Goal: Task Accomplishment & Management: Manage account settings

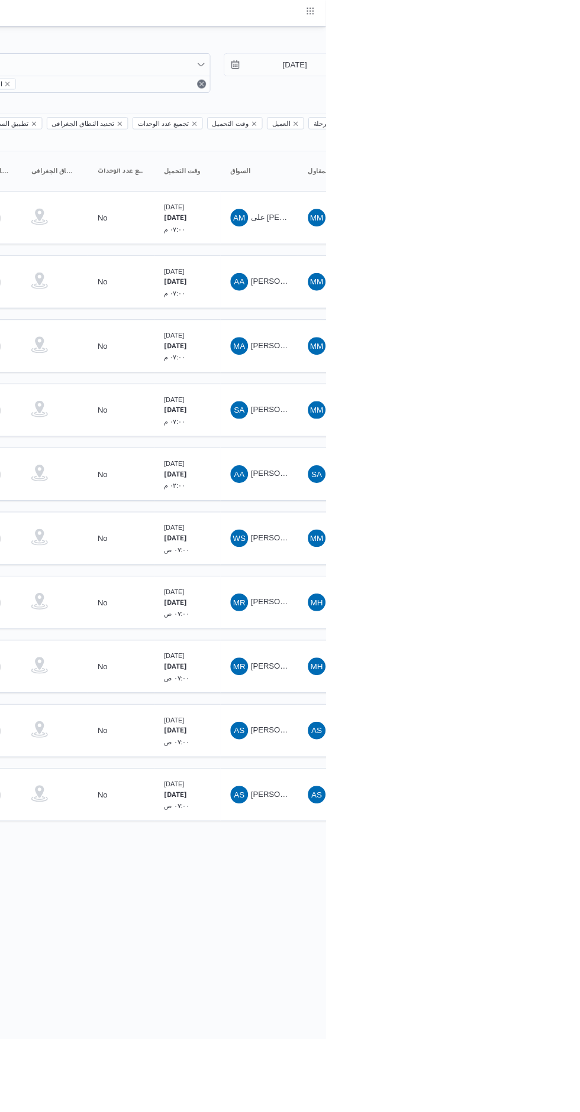
scroll to position [0, 3]
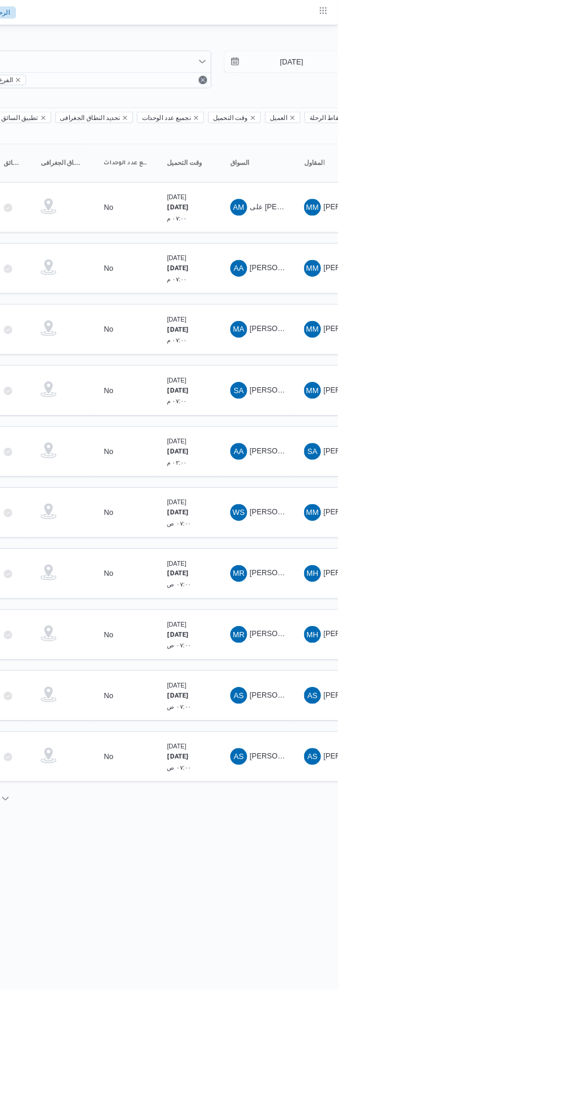
click at [488, 296] on span "[PERSON_NAME]" at bounding box center [515, 300] width 68 height 9
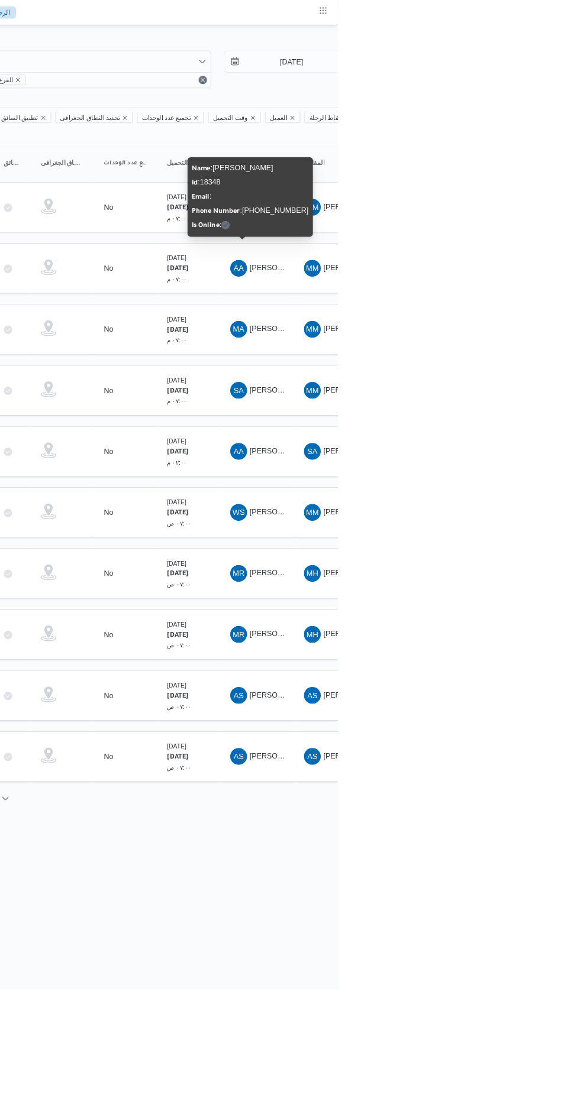
click at [503, 498] on span "AA [PERSON_NAME]" at bounding box center [490, 507] width 62 height 19
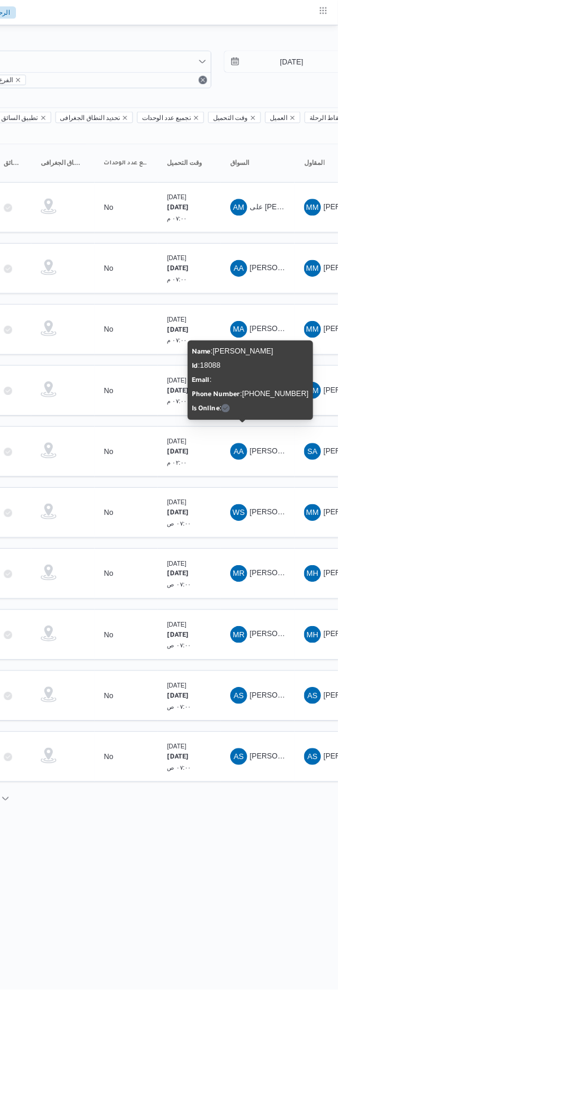
click at [561, 949] on html "Control Center الرئيسيه الرحلات الطلبات إنشاء طلب جديد متابعة الطلبات النشطة قا…" at bounding box center [271, 556] width 580 height 1112
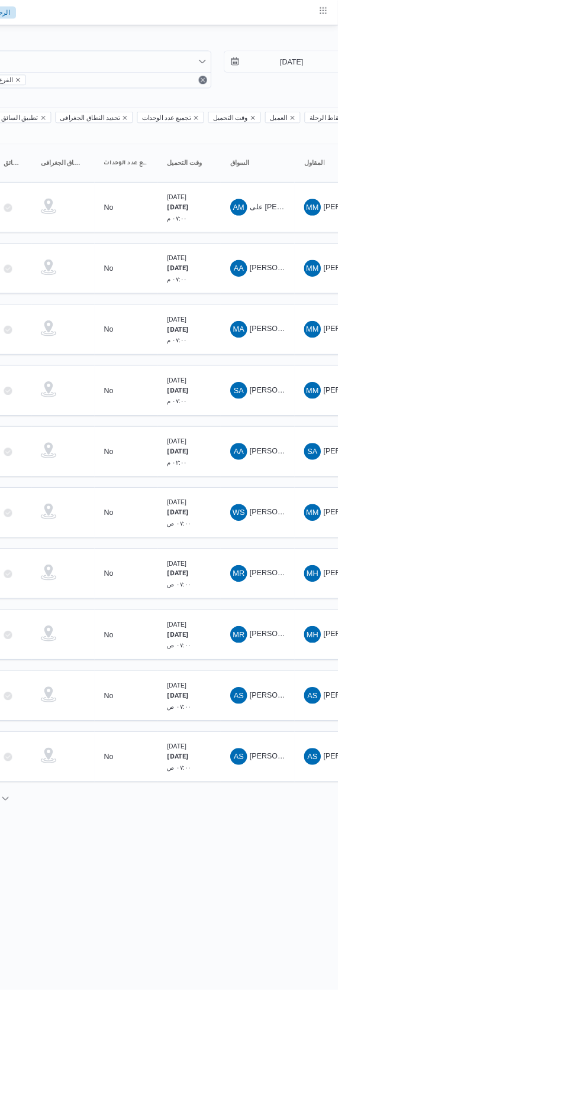
scroll to position [0, 19]
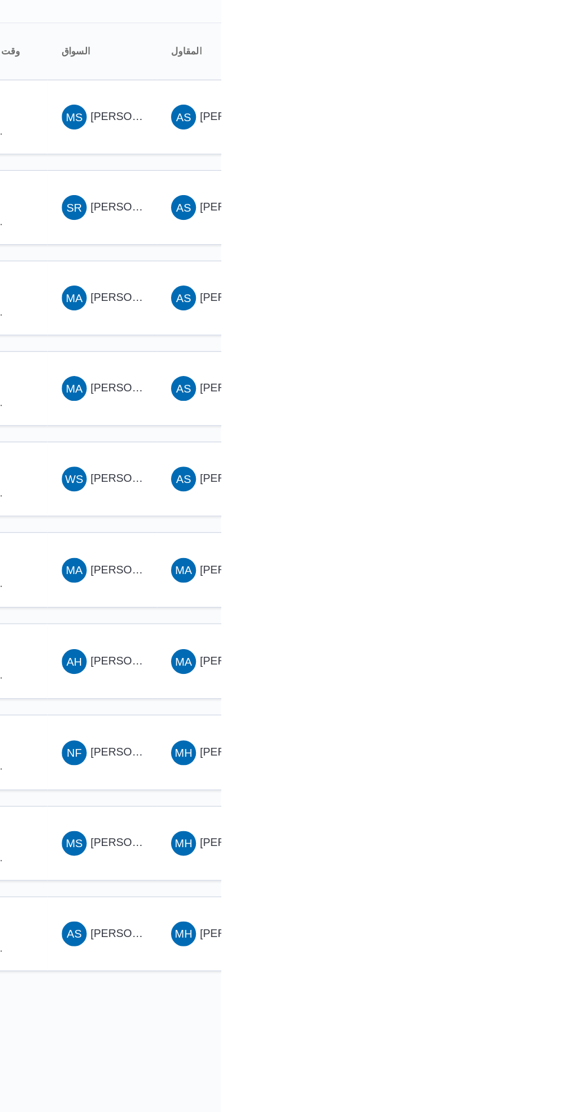
scroll to position [0, 18]
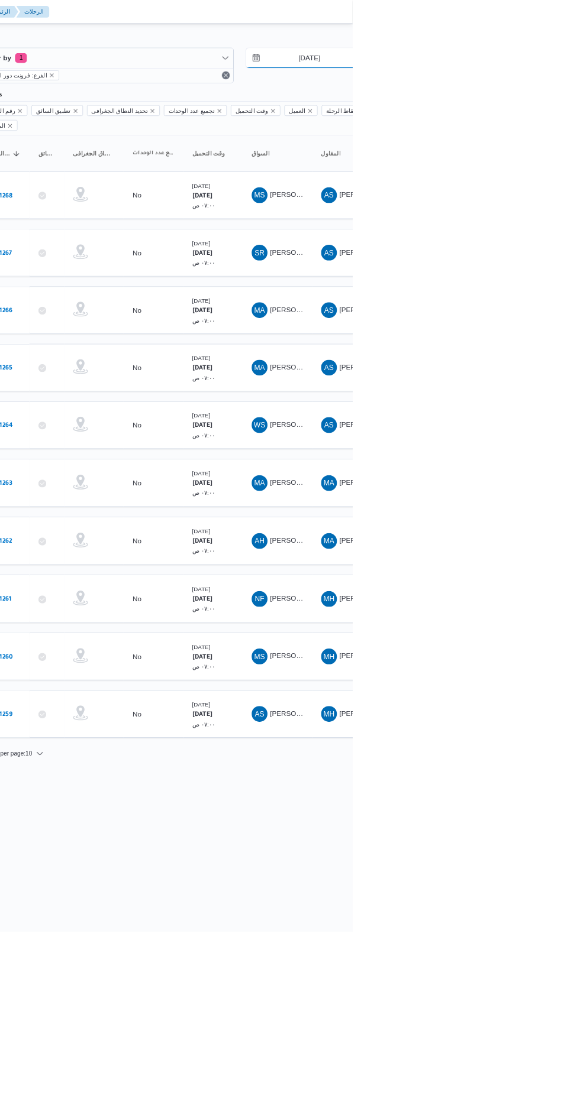
click at [541, 69] on input "[DATE]" at bounding box center [520, 69] width 134 height 24
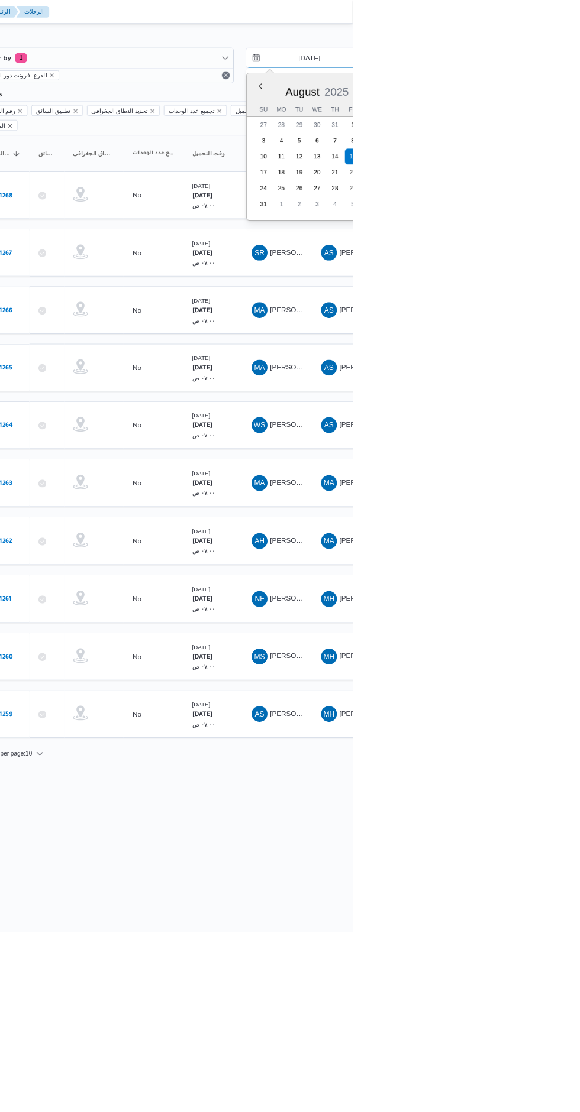
type input "[DATE]"
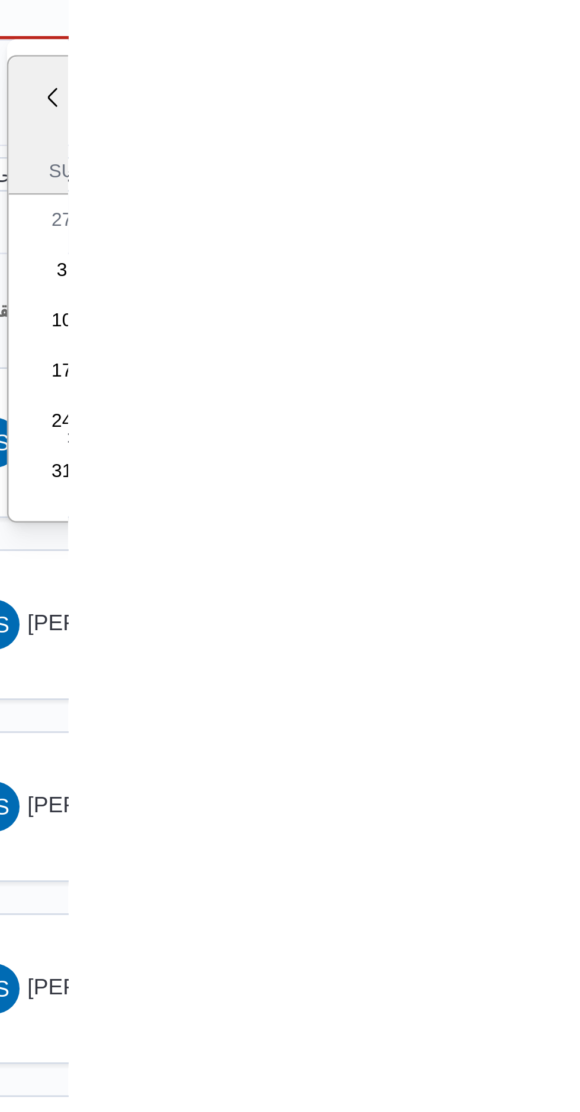
type input "[DATE]"
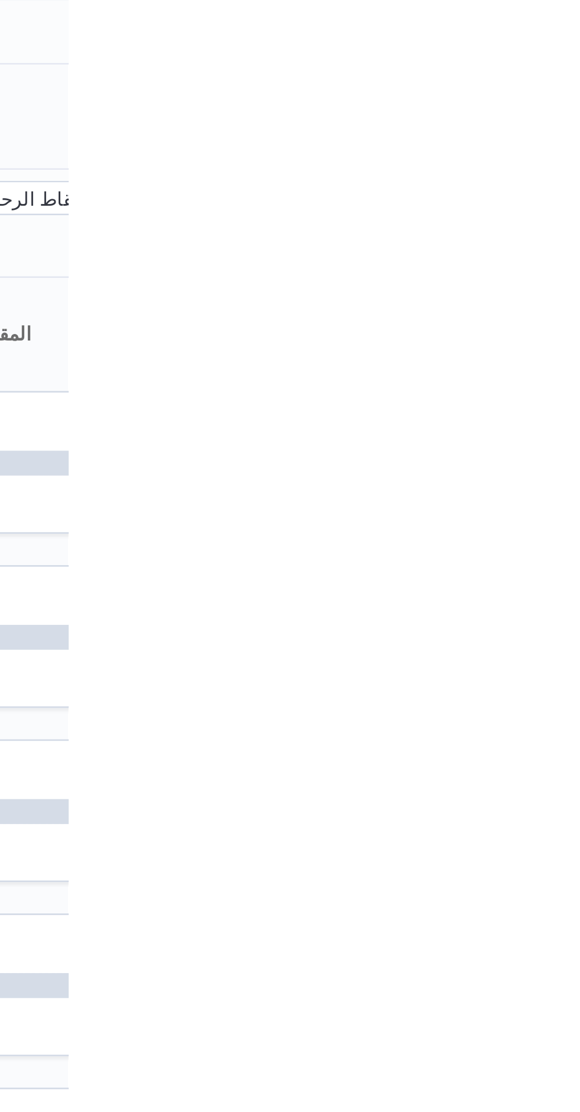
click at [579, 103] on div "Filter by 1 الفرع: فرونت دور اكتوبر [DATE] → [DATE]" at bounding box center [445, 78] width 634 height 57
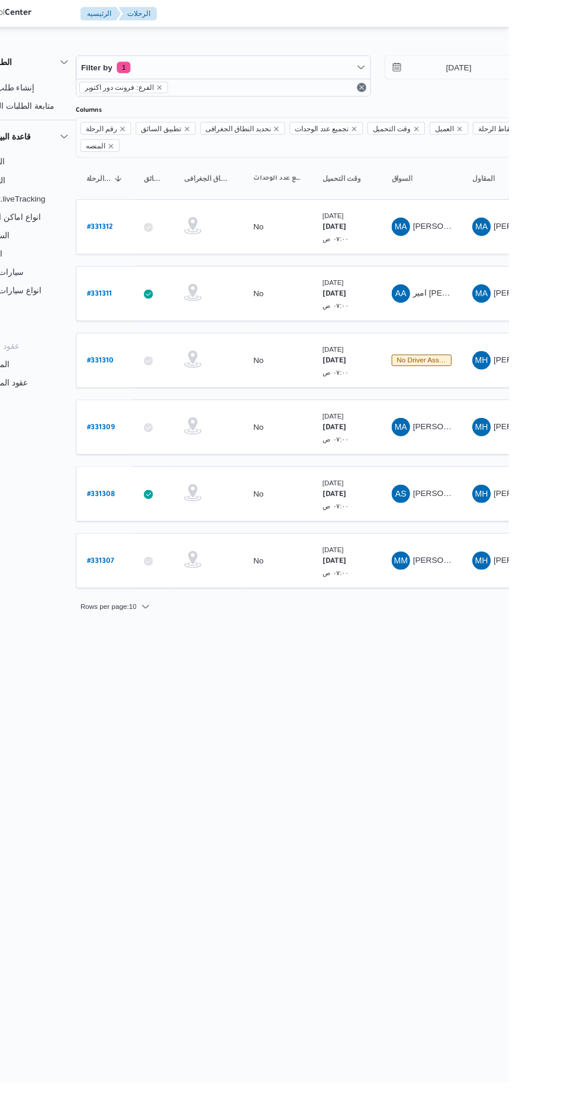
scroll to position [0, 19]
click at [193, 215] on td "رقم الرحلة # 331312" at bounding box center [164, 233] width 59 height 57
click at [167, 230] on b "# 331312" at bounding box center [159, 234] width 27 height 8
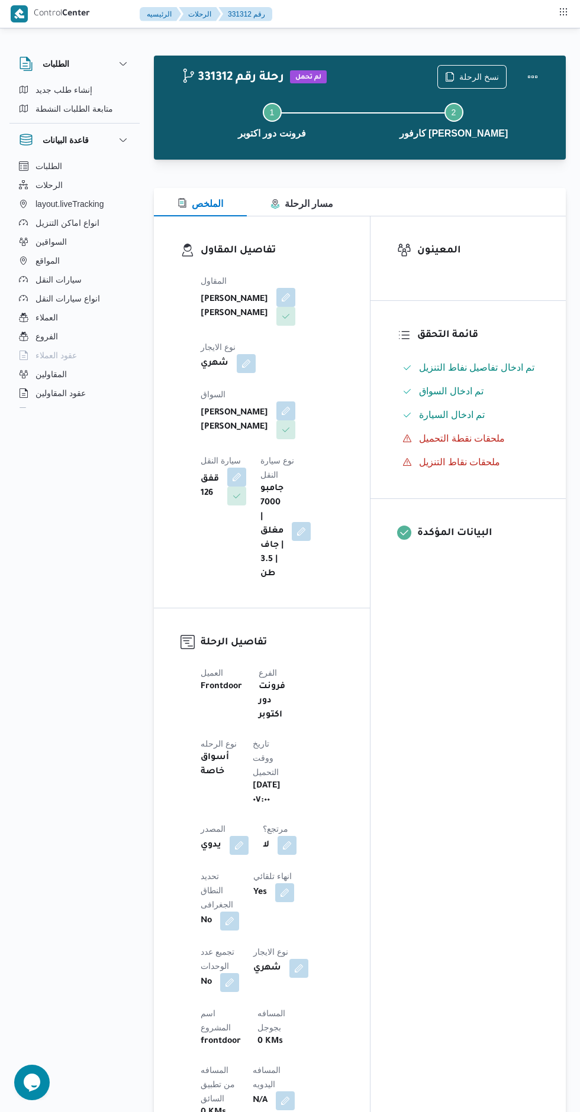
click at [270, 402] on span at bounding box center [282, 411] width 25 height 19
click at [260, 456] on span "نوع سيارة النقل" at bounding box center [277, 468] width 34 height 24
click at [276, 402] on button "button" at bounding box center [285, 411] width 19 height 19
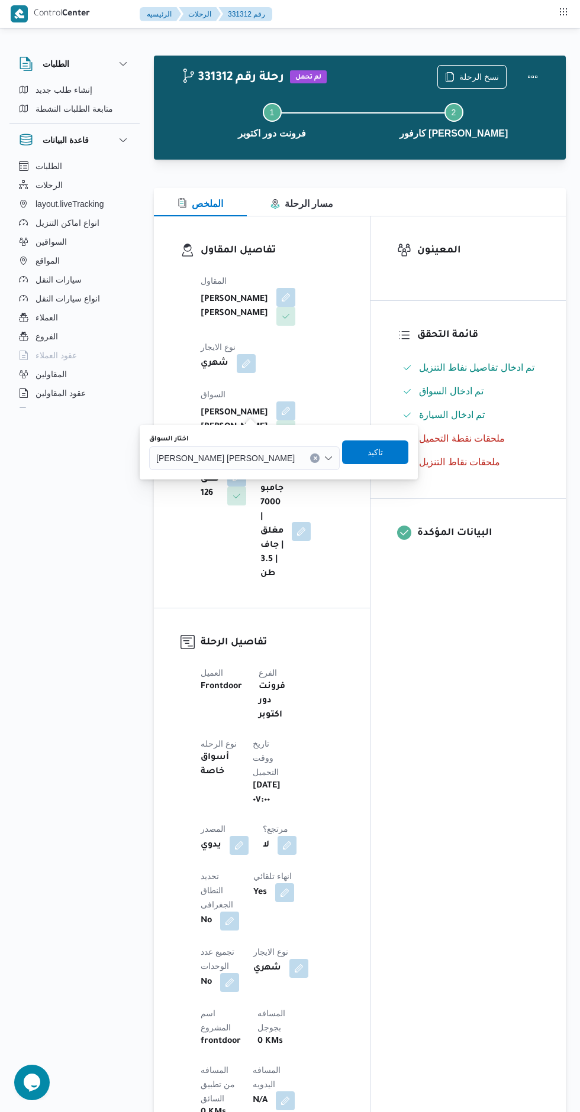
click at [300, 458] on input "اختار السواق" at bounding box center [300, 458] width 1 height 14
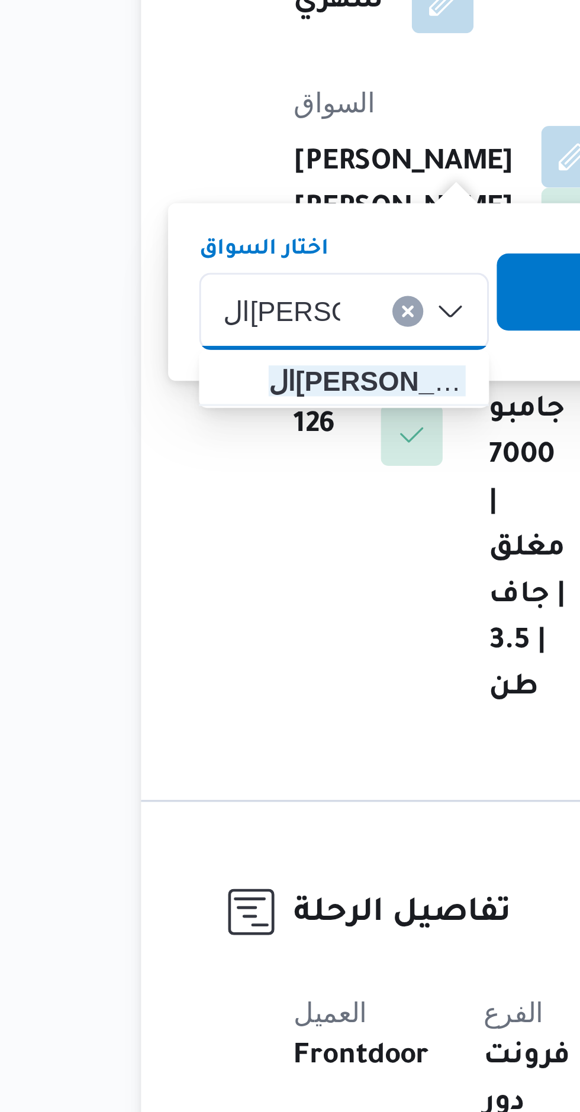
type input "ال[PERSON_NAME]"
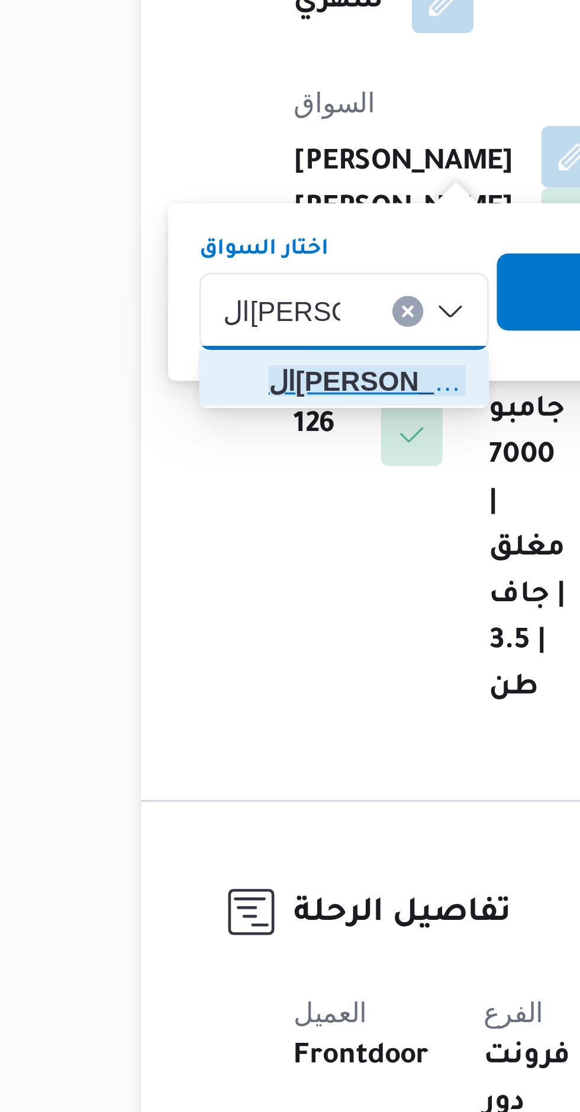
click at [195, 476] on span "ال[PERSON_NAME]" at bounding box center [223, 480] width 60 height 14
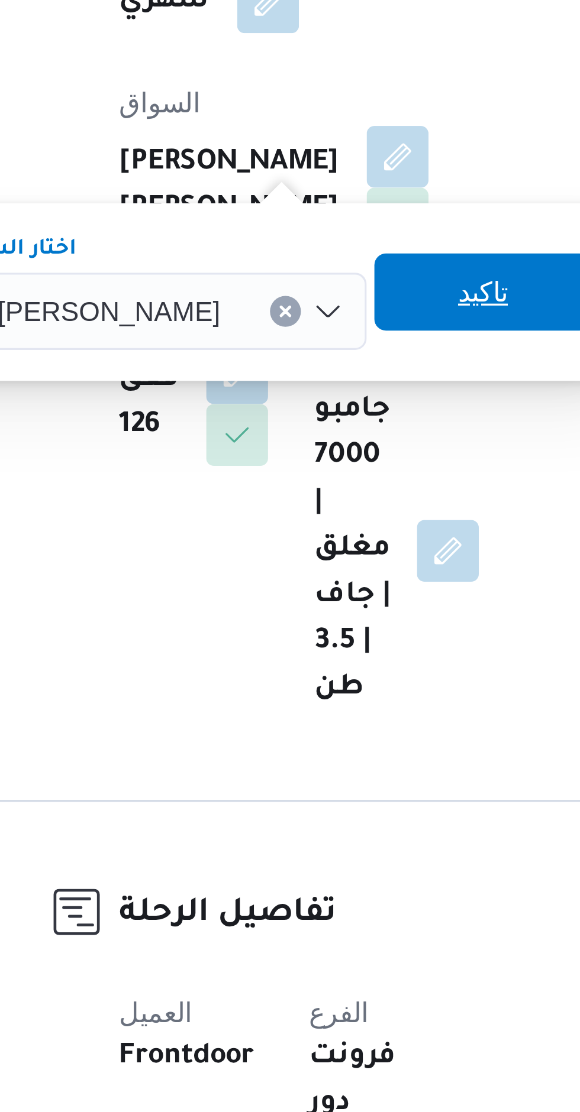
click at [307, 455] on span "تاكيد" at bounding box center [312, 453] width 66 height 24
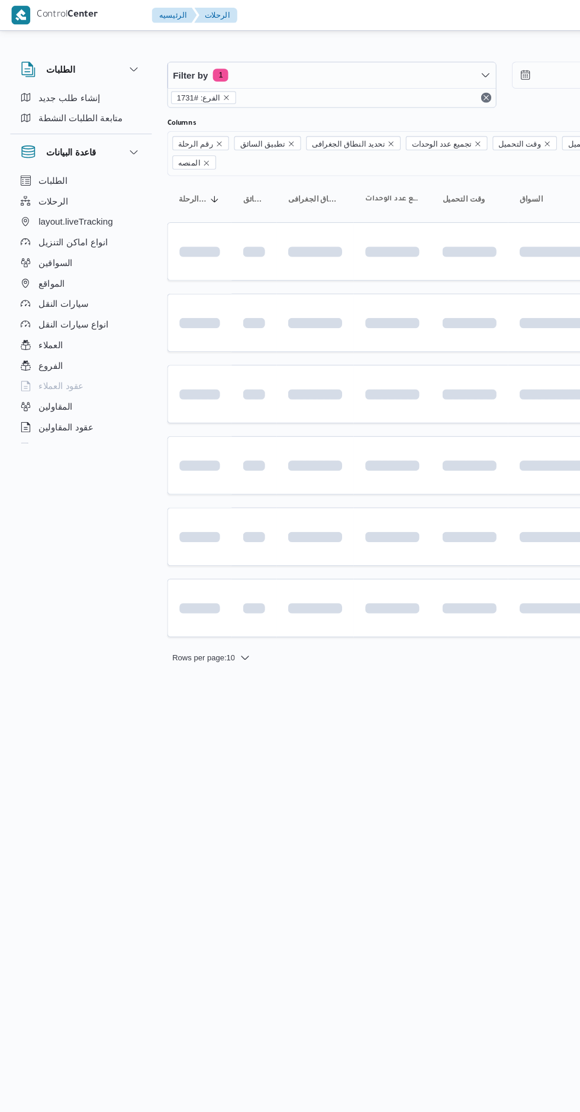
scroll to position [0, 19]
